Goal: Information Seeking & Learning: Compare options

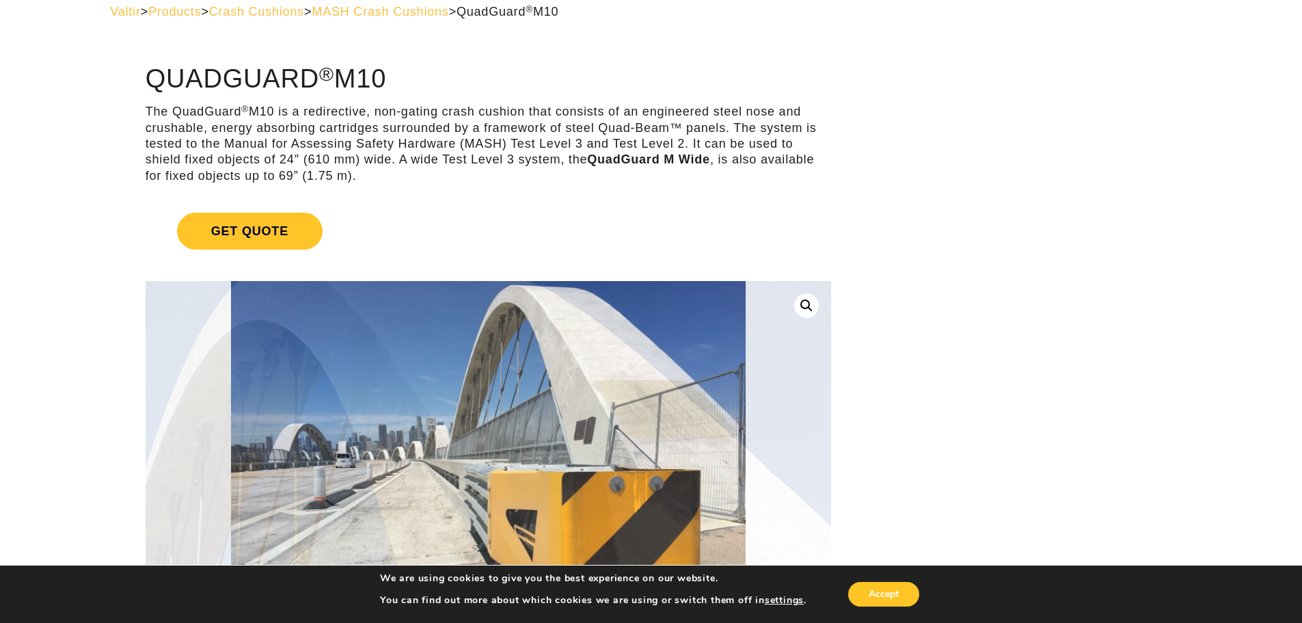
scroll to position [273, 0]
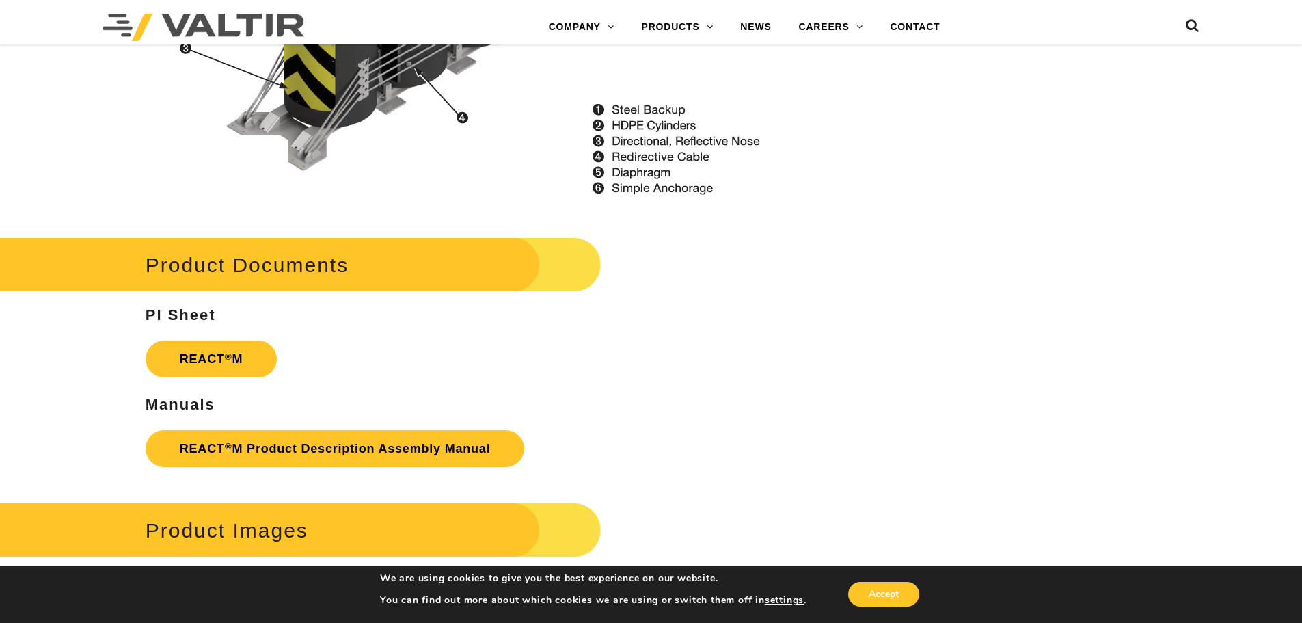
scroll to position [1846, 0]
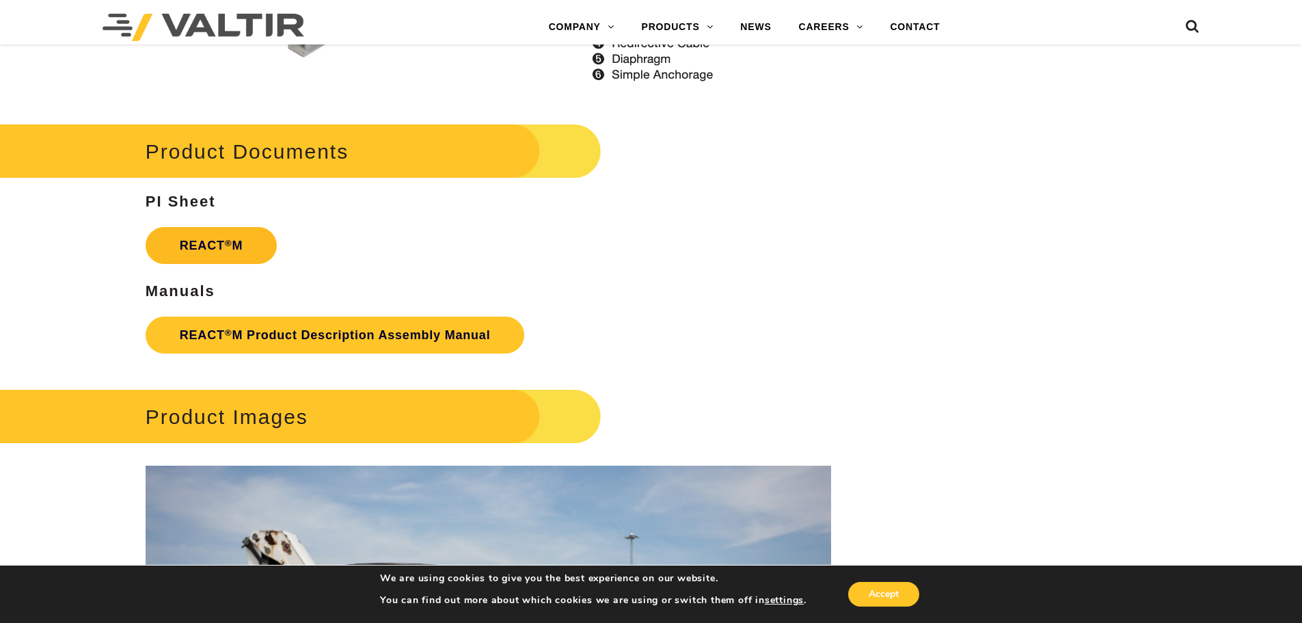
click at [201, 245] on strong "REACT ® M" at bounding box center [212, 246] width 64 height 14
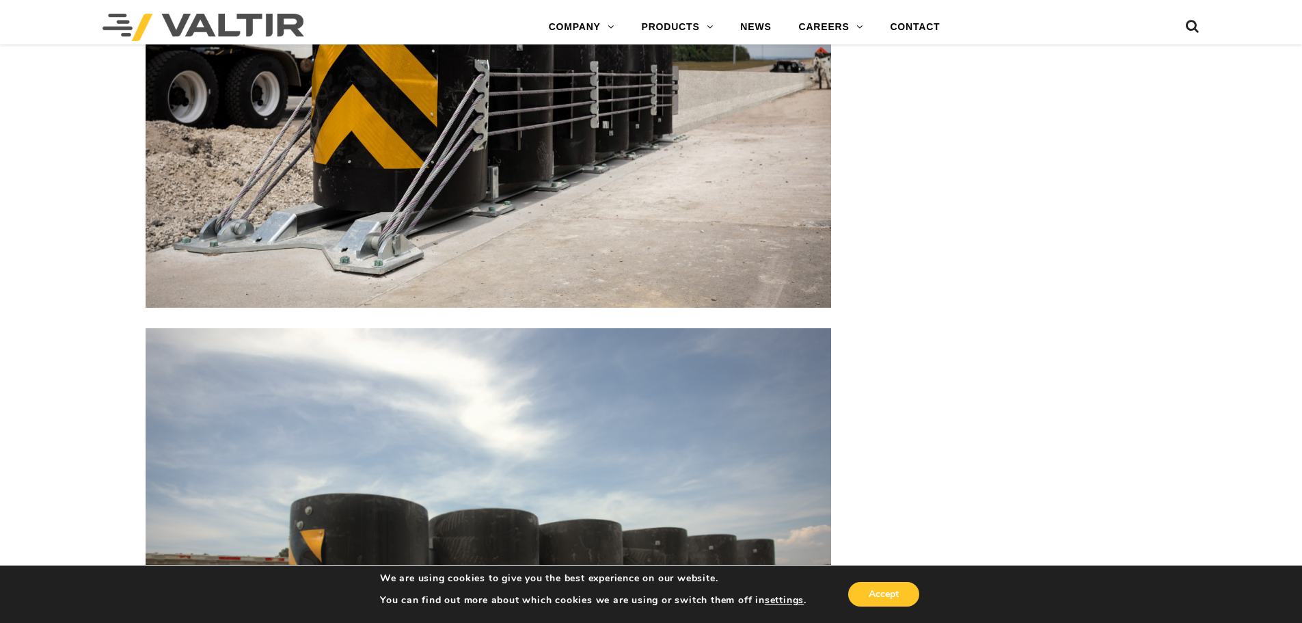
scroll to position [2051, 0]
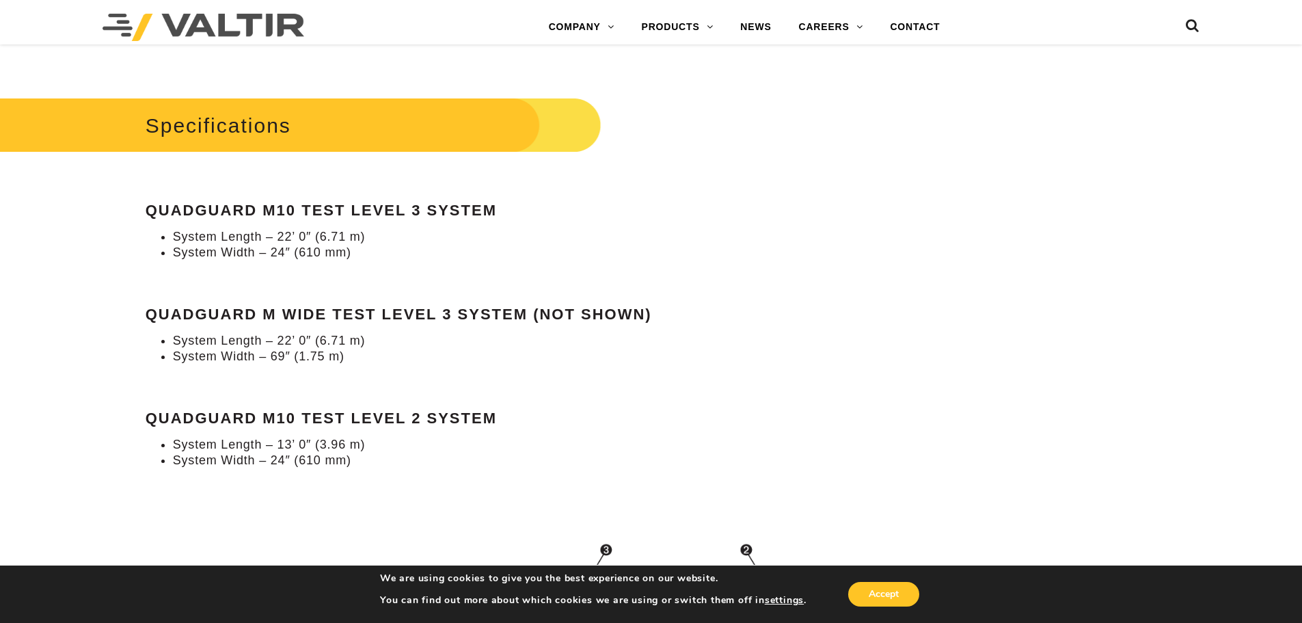
scroll to position [1230, 0]
